Goal: Connect with others: Connect with others

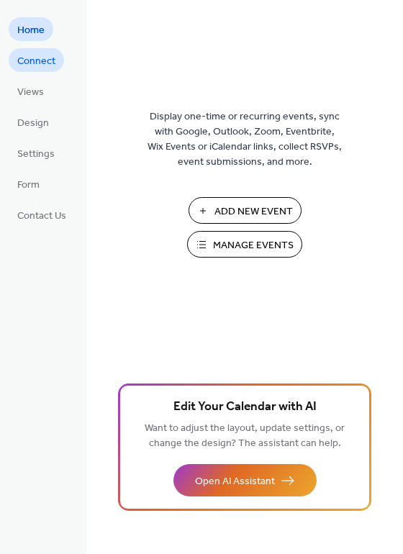
click at [38, 61] on span "Connect" at bounding box center [36, 61] width 38 height 15
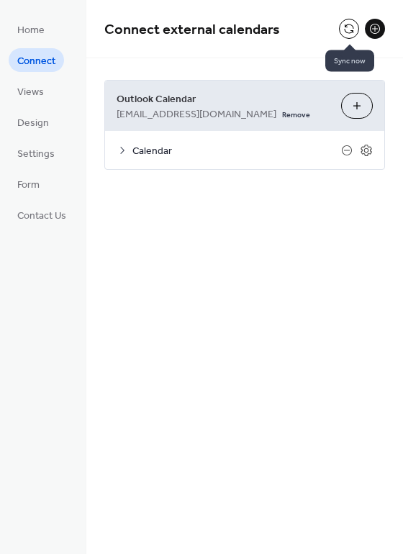
click at [352, 28] on button at bounding box center [349, 29] width 20 height 20
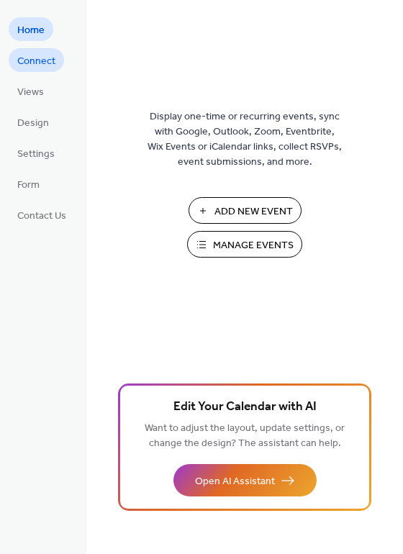
click at [28, 60] on span "Connect" at bounding box center [36, 61] width 38 height 15
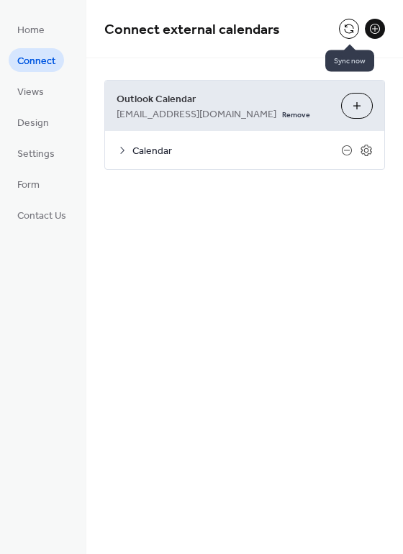
click at [346, 32] on button at bounding box center [349, 29] width 20 height 20
